Goal: Navigation & Orientation: Find specific page/section

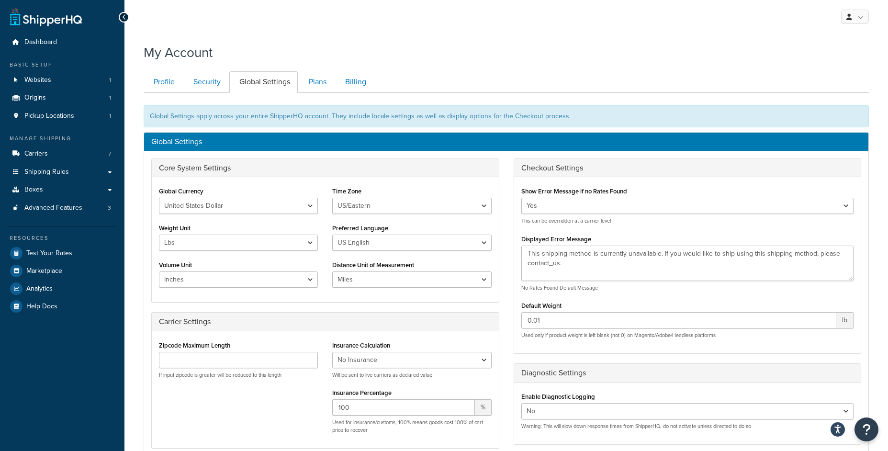
scroll to position [15, 0]
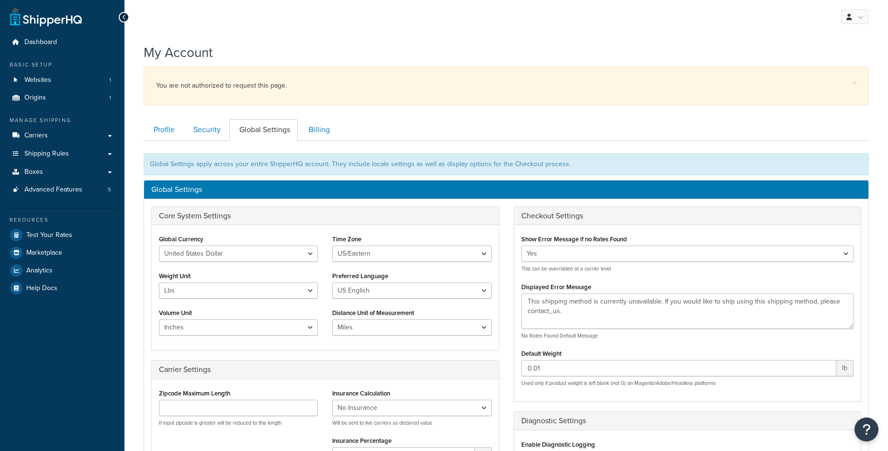
click at [87, 83] on link "Websites 1" at bounding box center [62, 80] width 110 height 18
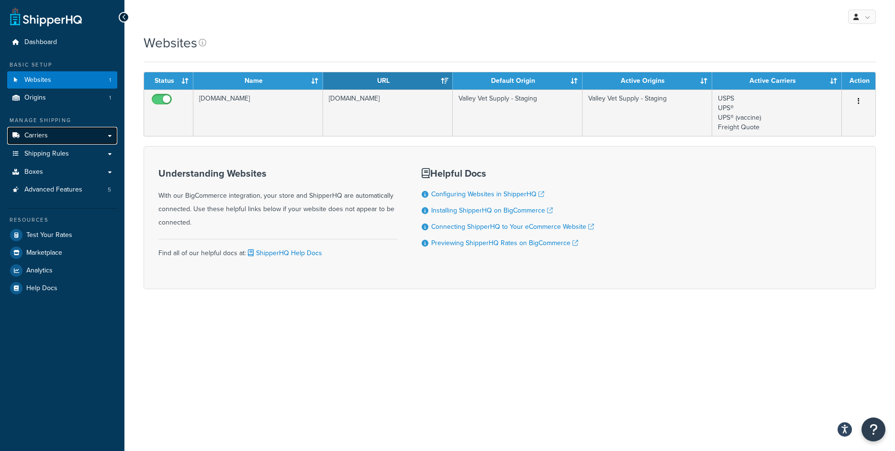
click at [74, 138] on link "Carriers" at bounding box center [62, 136] width 110 height 18
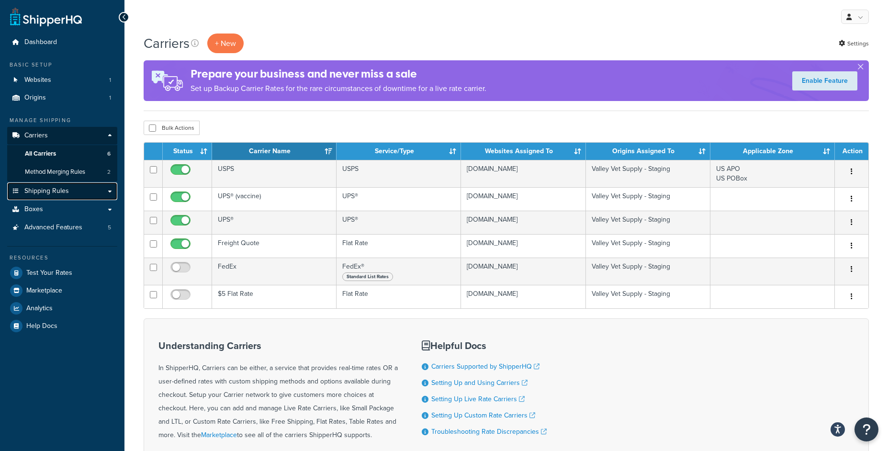
click at [37, 195] on span "Shipping Rules" at bounding box center [46, 191] width 45 height 8
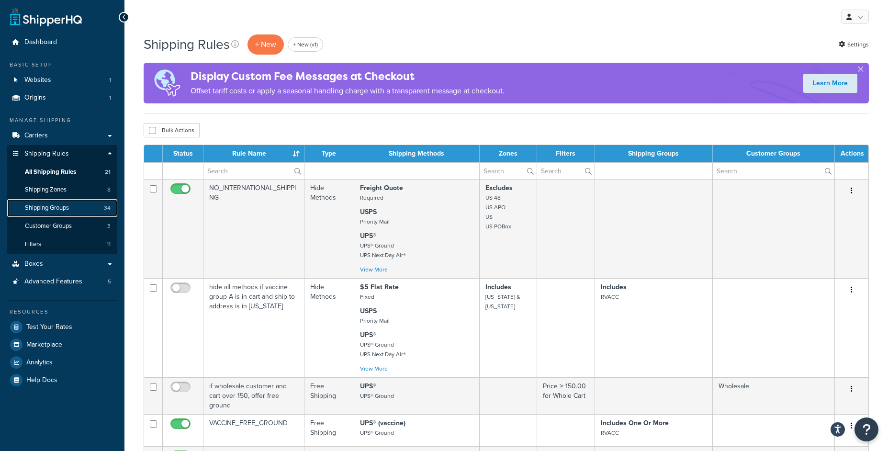
click at [83, 214] on link "Shipping Groups 34" at bounding box center [62, 208] width 110 height 18
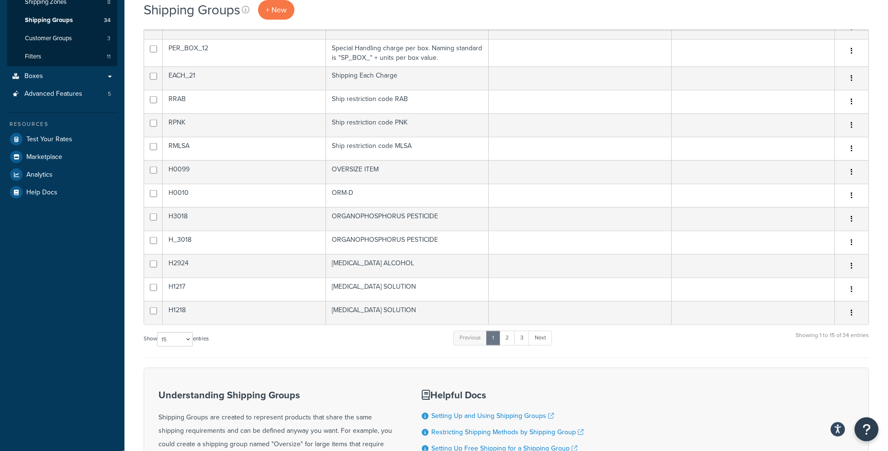
scroll to position [245, 0]
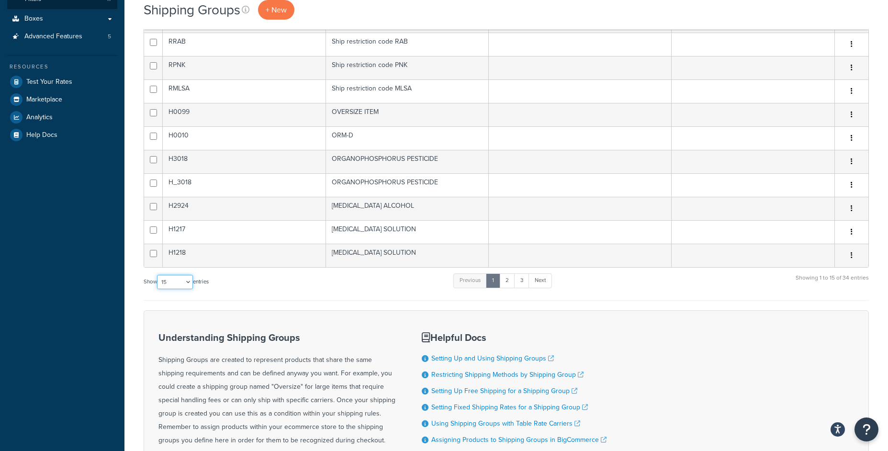
select select "100"
click option "100" at bounding box center [0, 0] width 0 height 0
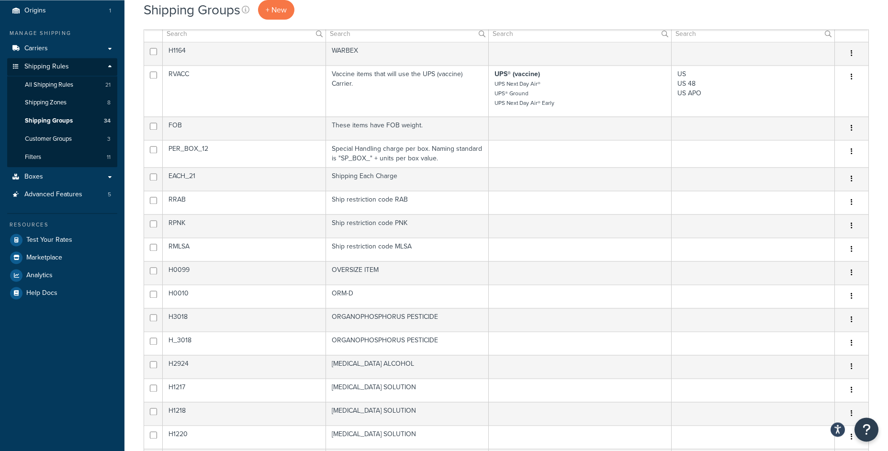
scroll to position [54, 0]
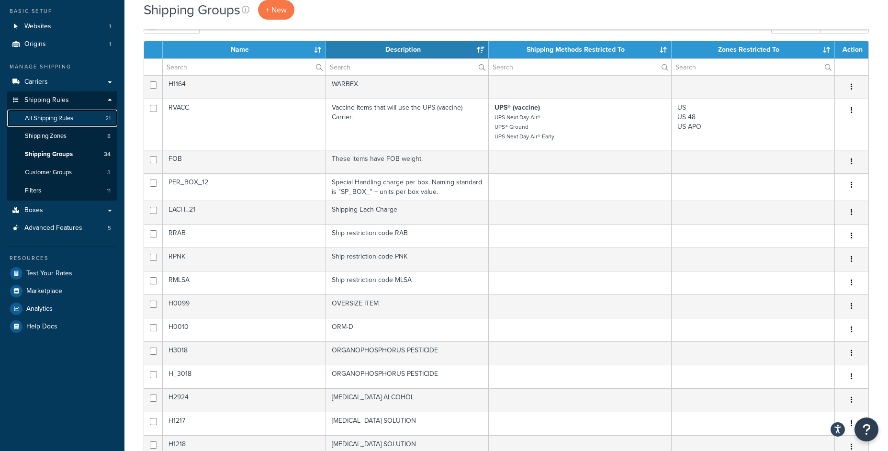
click at [72, 118] on span "All Shipping Rules" at bounding box center [49, 118] width 48 height 8
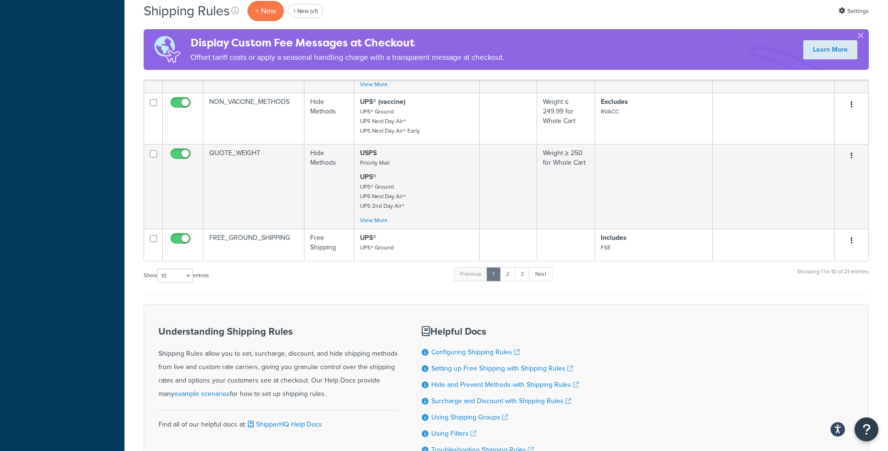
scroll to position [536, 0]
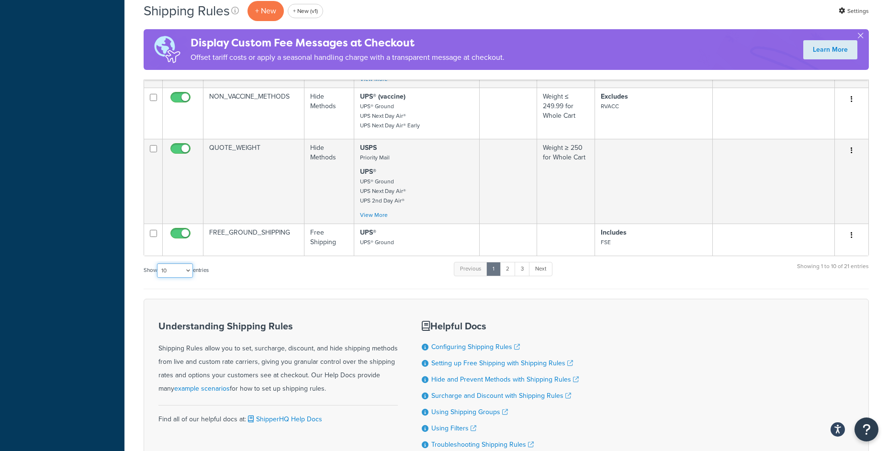
select select "100"
click option "100" at bounding box center [0, 0] width 0 height 0
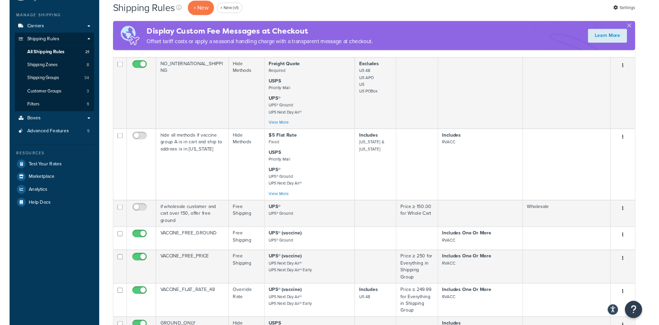
scroll to position [0, 0]
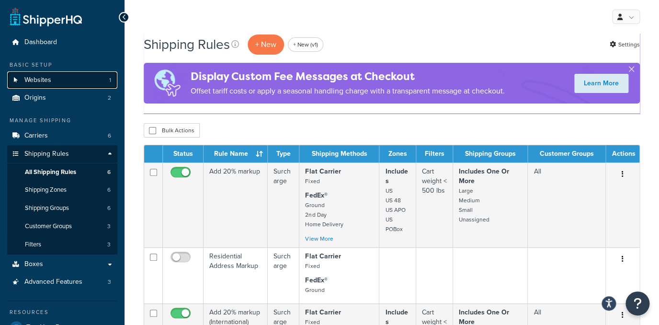
click at [76, 76] on link "Websites 1" at bounding box center [62, 80] width 110 height 18
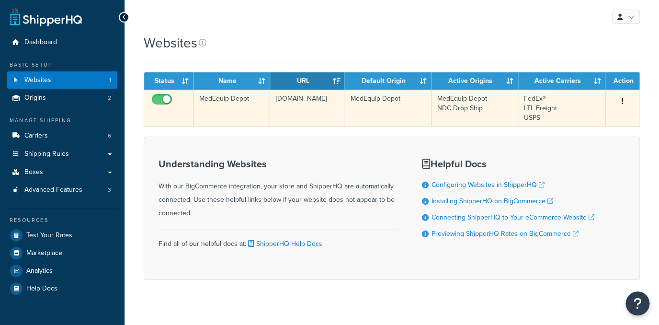
click at [291, 107] on td "[DOMAIN_NAME]" at bounding box center [307, 108] width 74 height 37
